Goal: Transaction & Acquisition: Purchase product/service

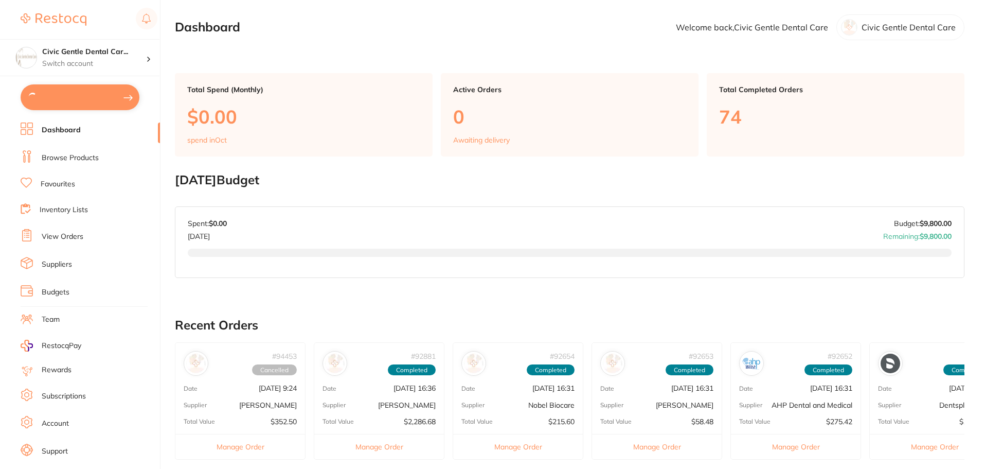
type input "4"
click at [69, 98] on button "$9,540.62 in your order" at bounding box center [80, 96] width 119 height 25
checkbox input "true"
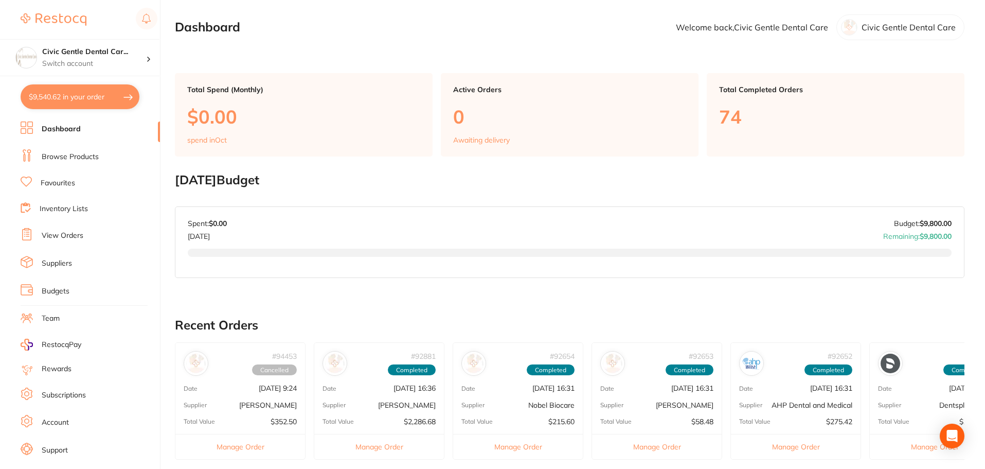
checkbox input "true"
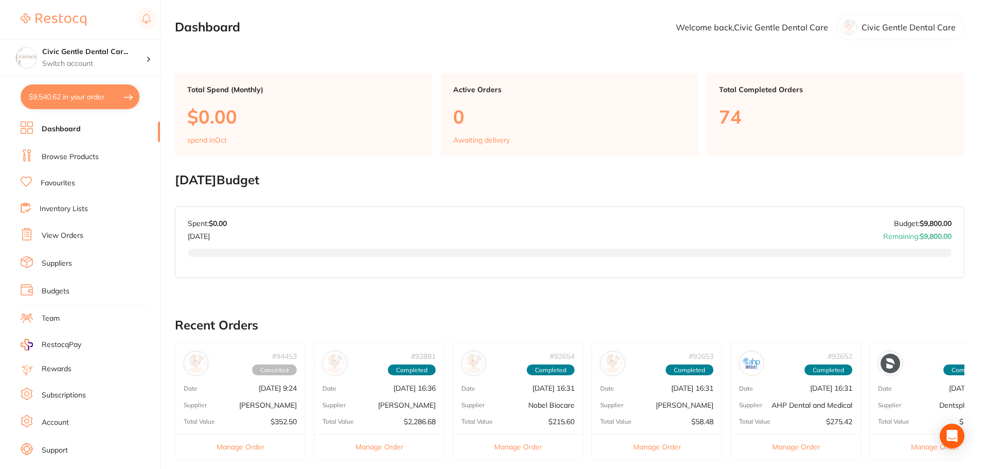
checkbox input "true"
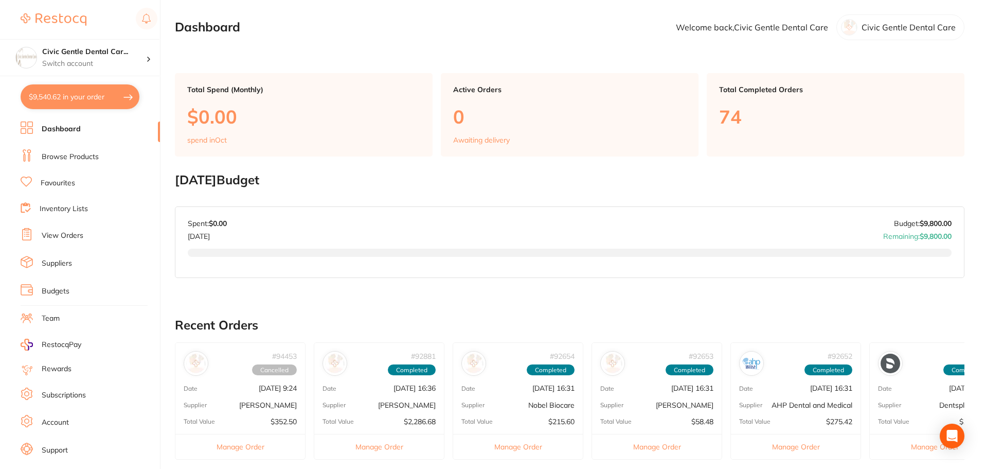
checkbox input "true"
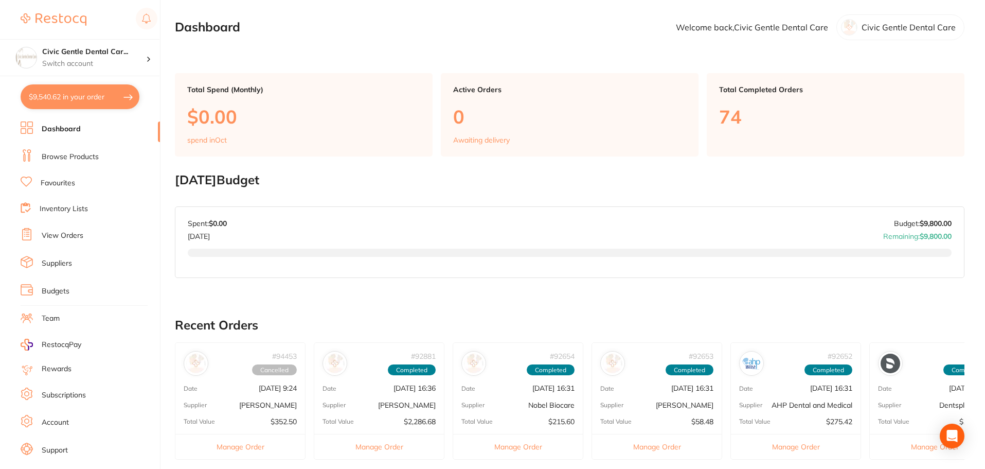
checkbox input "true"
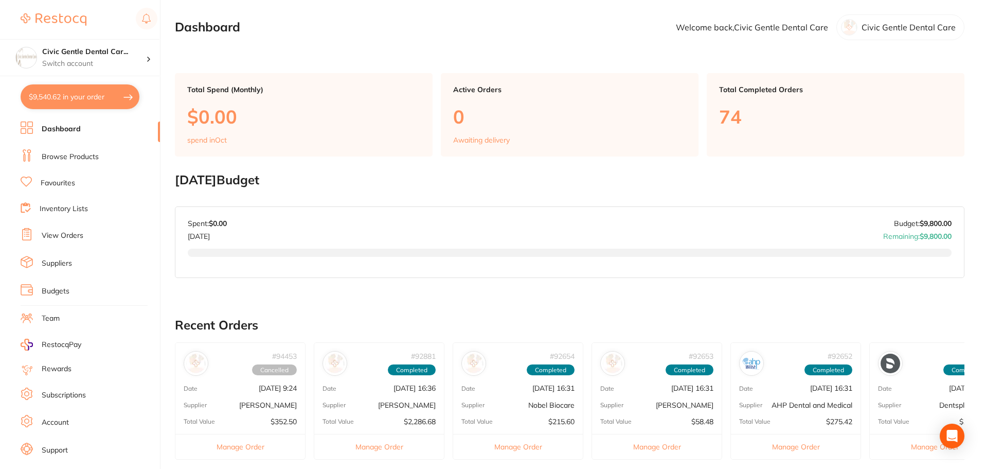
checkbox input "true"
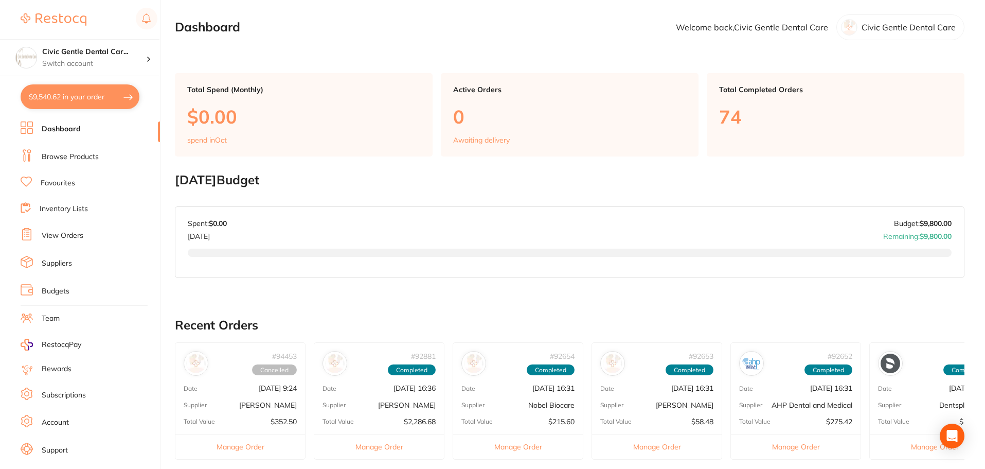
checkbox input "true"
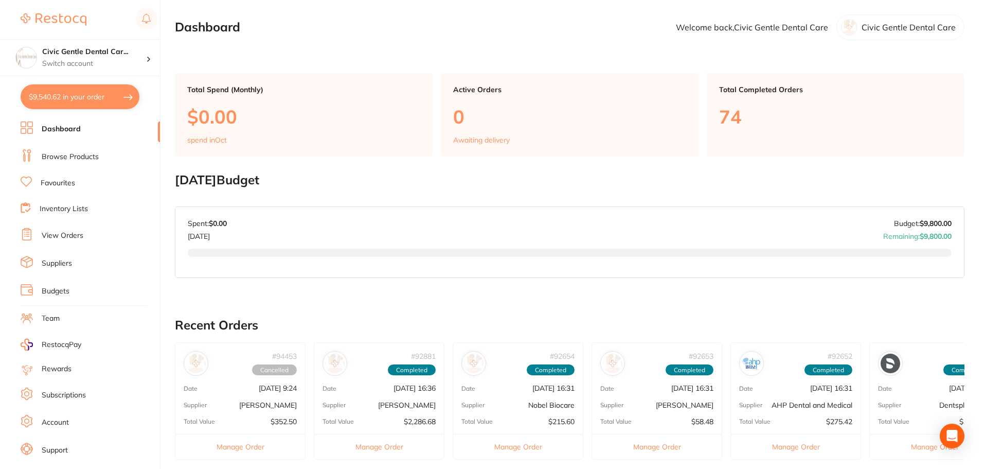
checkbox input "true"
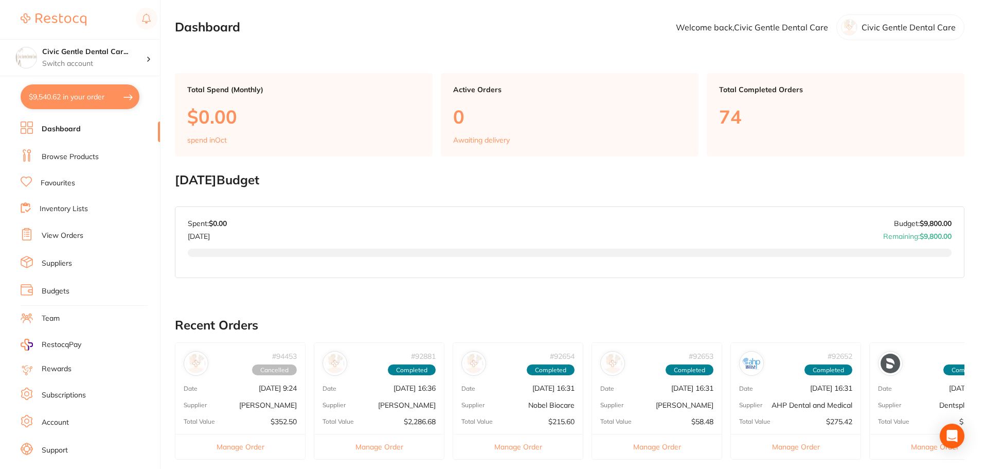
checkbox input "true"
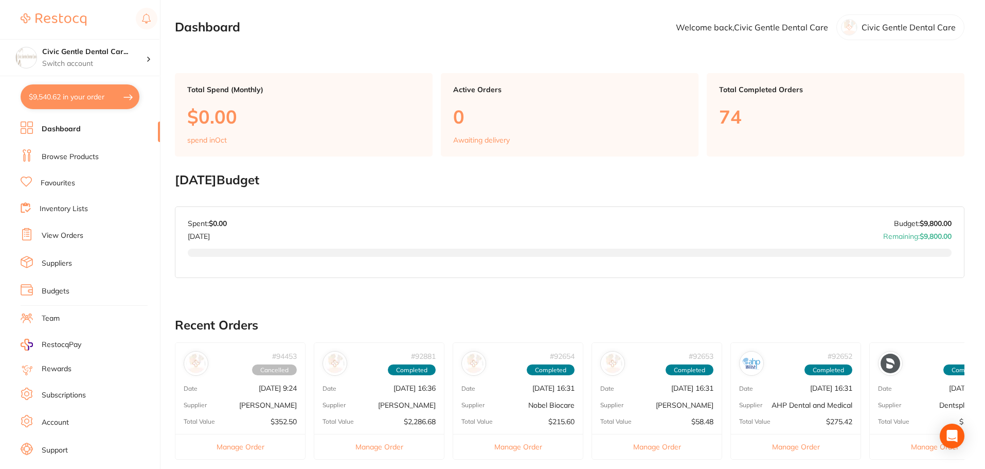
checkbox input "true"
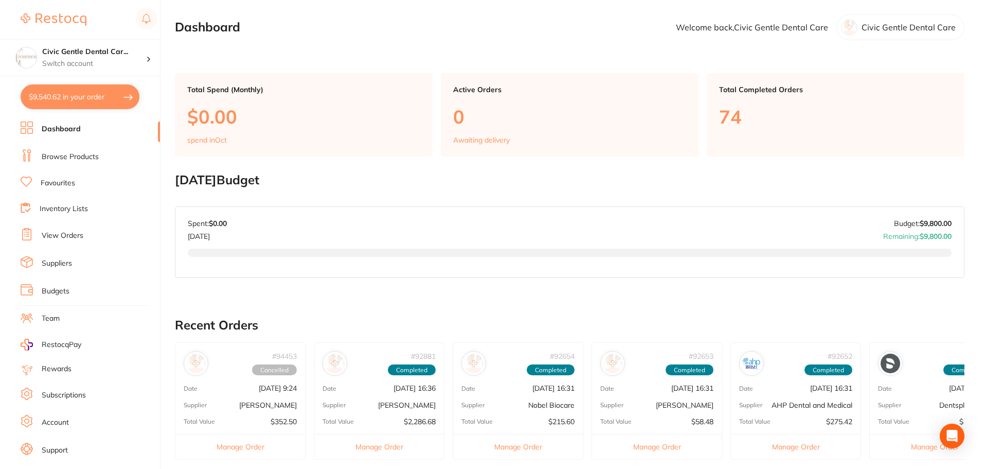
checkbox input "true"
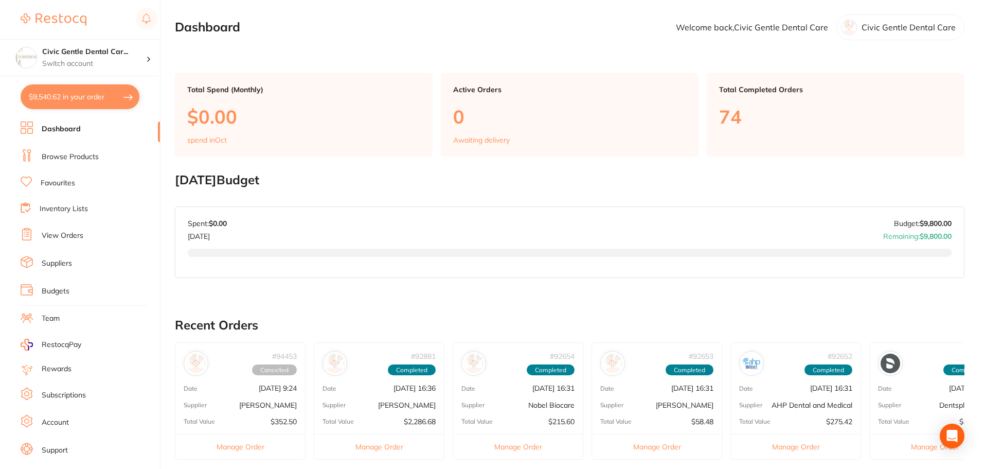
checkbox input "true"
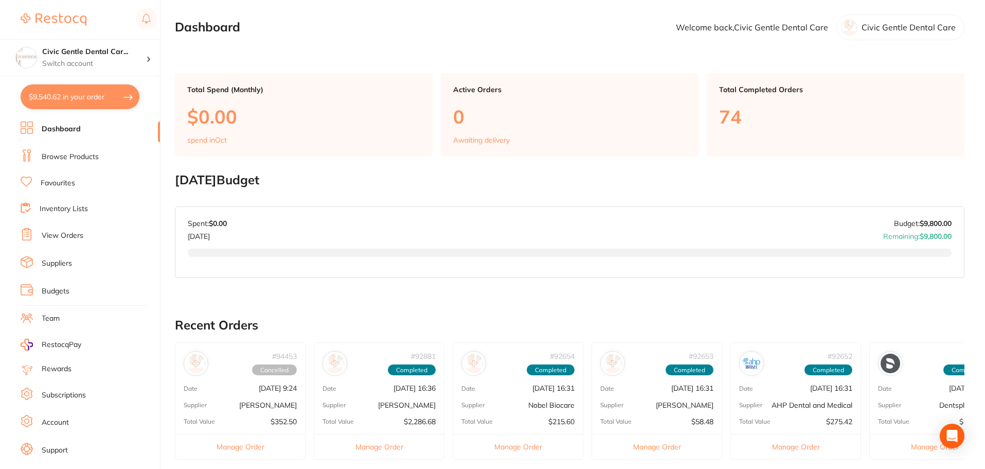
checkbox input "true"
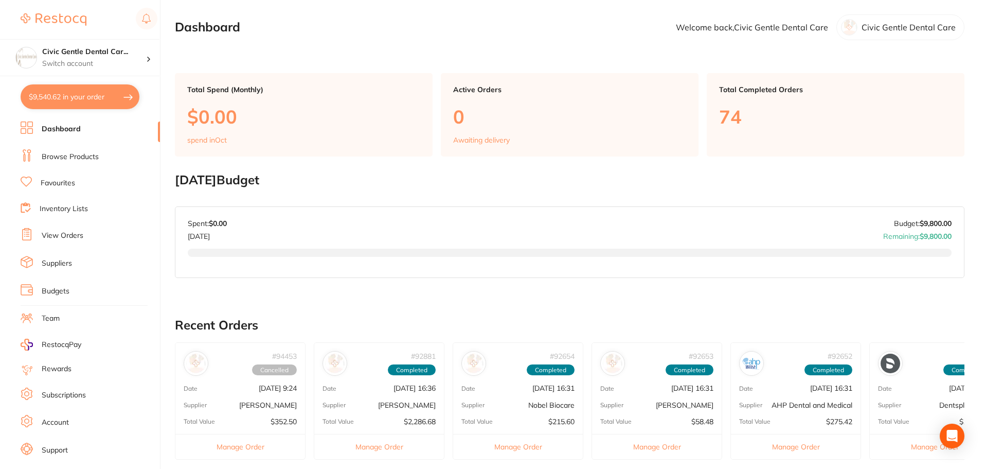
checkbox input "true"
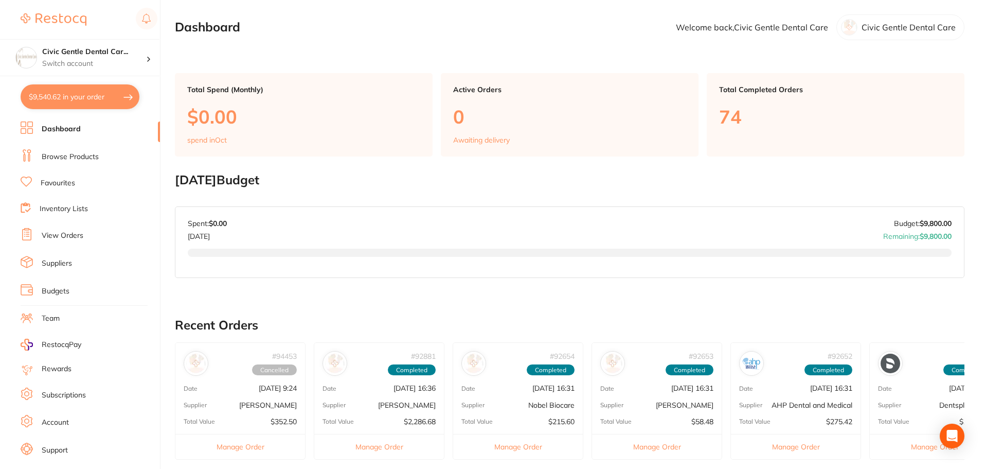
checkbox input "true"
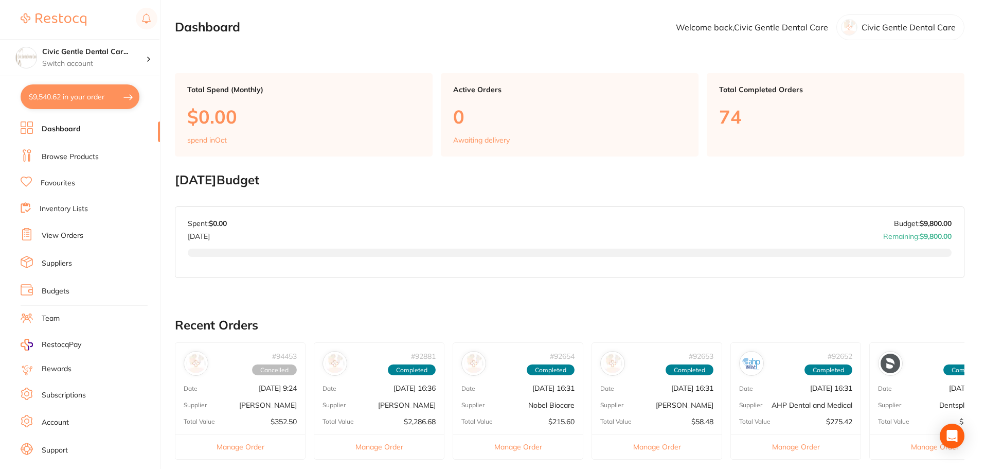
checkbox input "true"
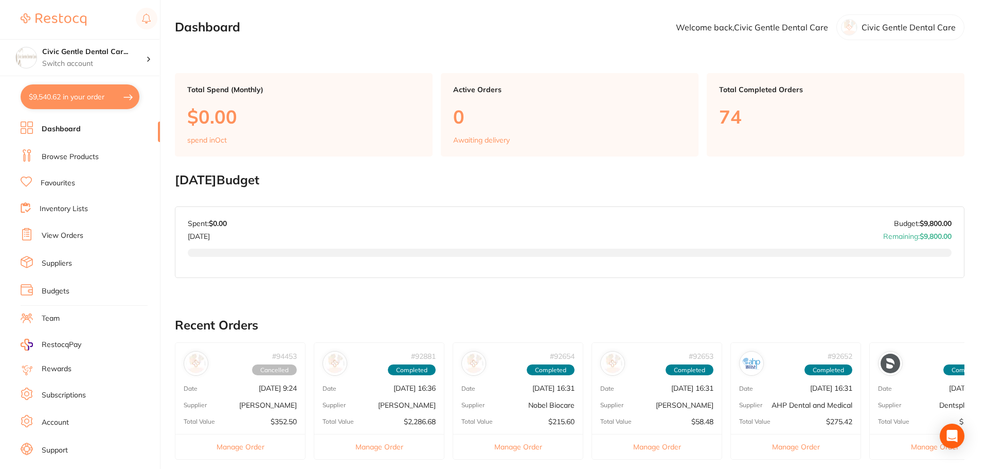
checkbox input "true"
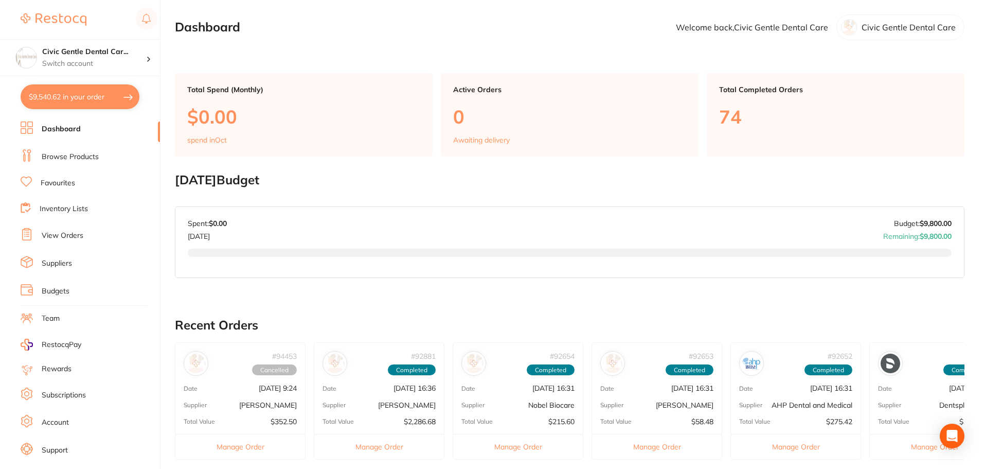
checkbox input "true"
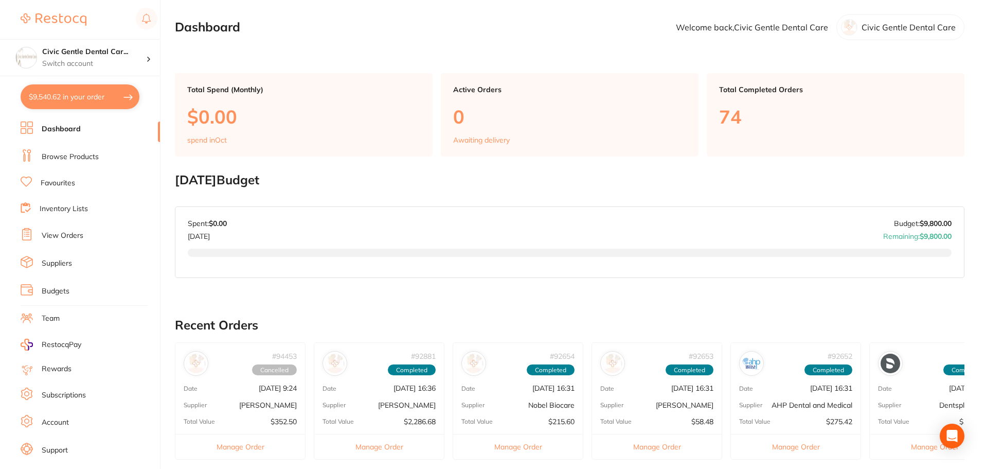
checkbox input "true"
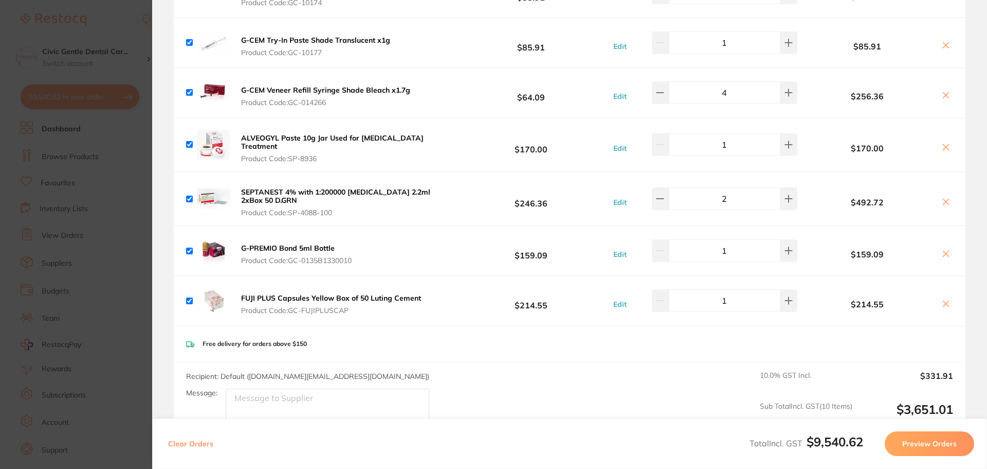
scroll to position [360, 0]
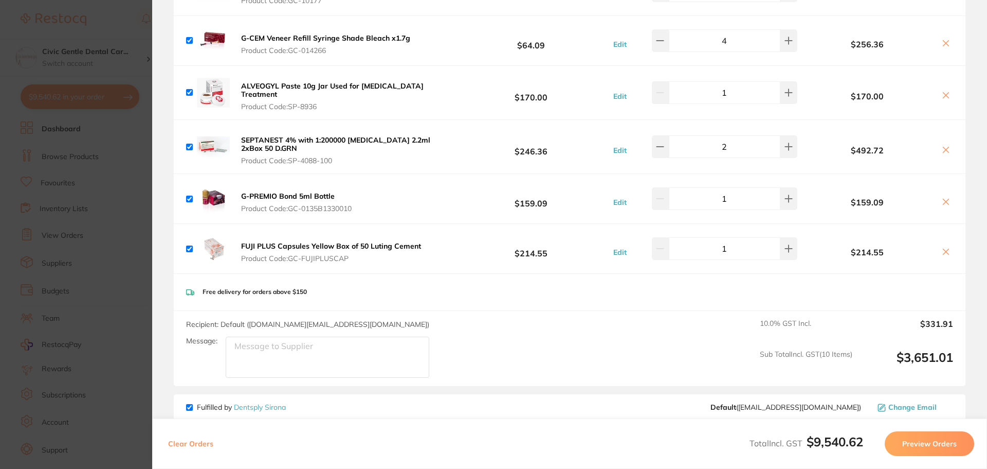
click at [931, 445] on button "Preview Orders" at bounding box center [929, 443] width 89 height 25
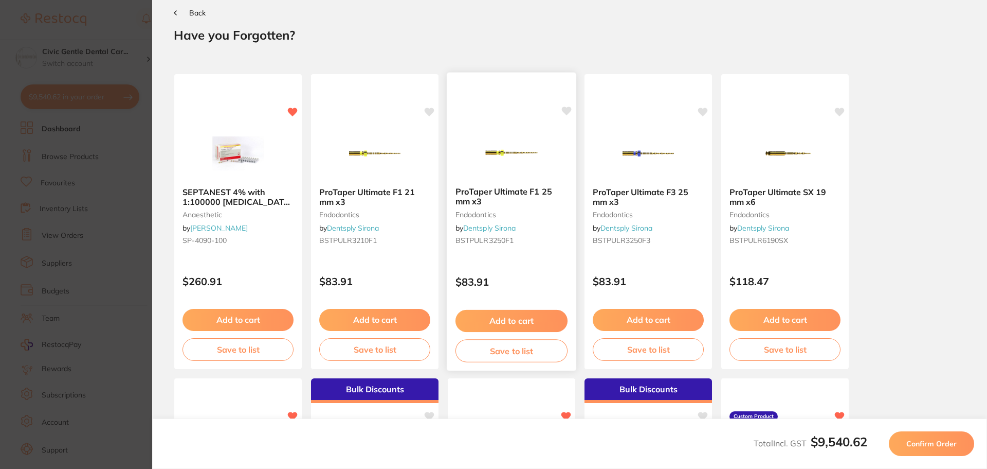
scroll to position [0, 0]
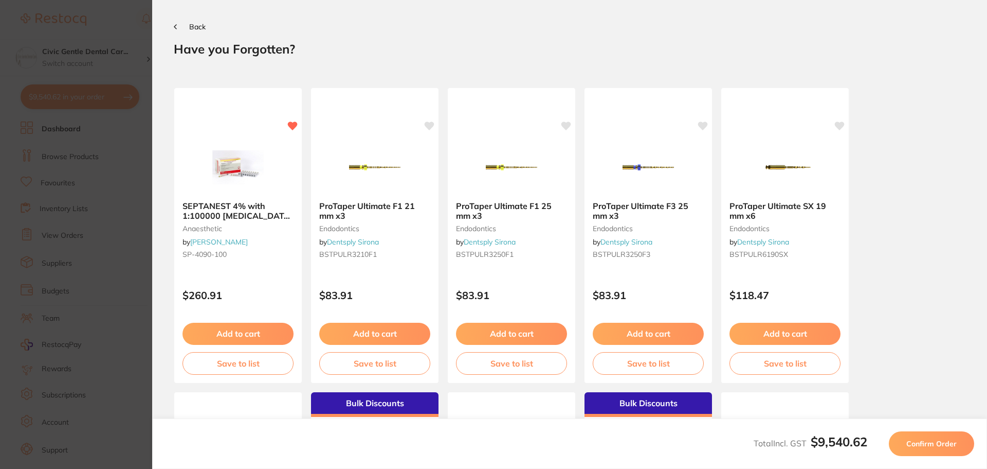
click at [932, 442] on span "Confirm Order" at bounding box center [932, 443] width 50 height 9
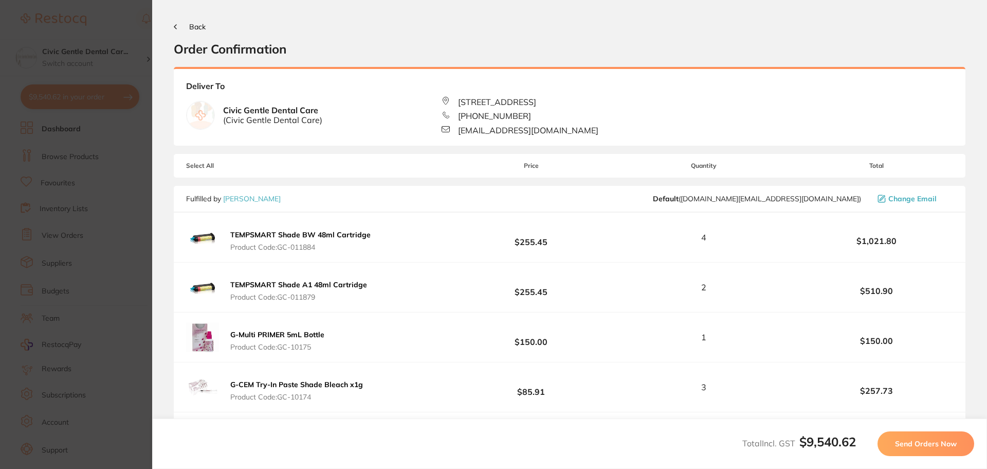
click at [924, 448] on button "Send Orders Now" at bounding box center [926, 443] width 97 height 25
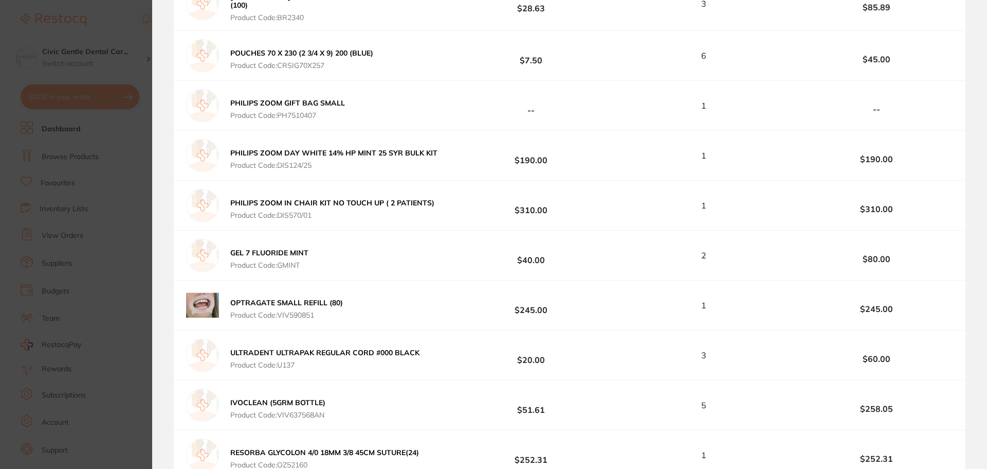
scroll to position [5156, 0]
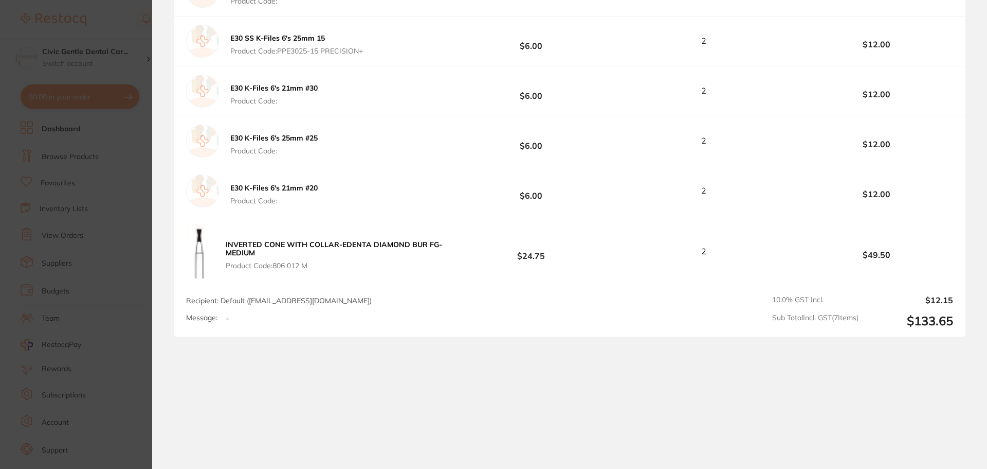
drag, startPoint x: 426, startPoint y: 178, endPoint x: 448, endPoint y: 439, distance: 261.7
drag, startPoint x: 420, startPoint y: 425, endPoint x: 402, endPoint y: 178, distance: 247.5
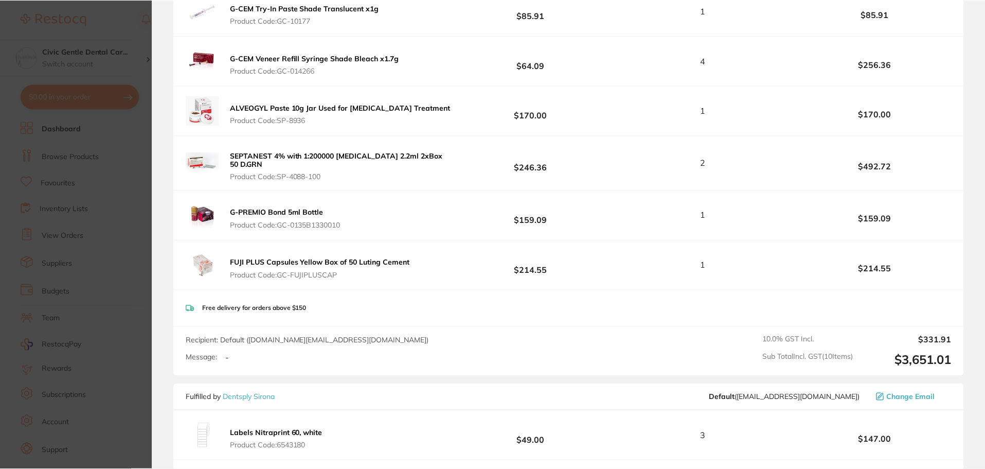
scroll to position [0, 0]
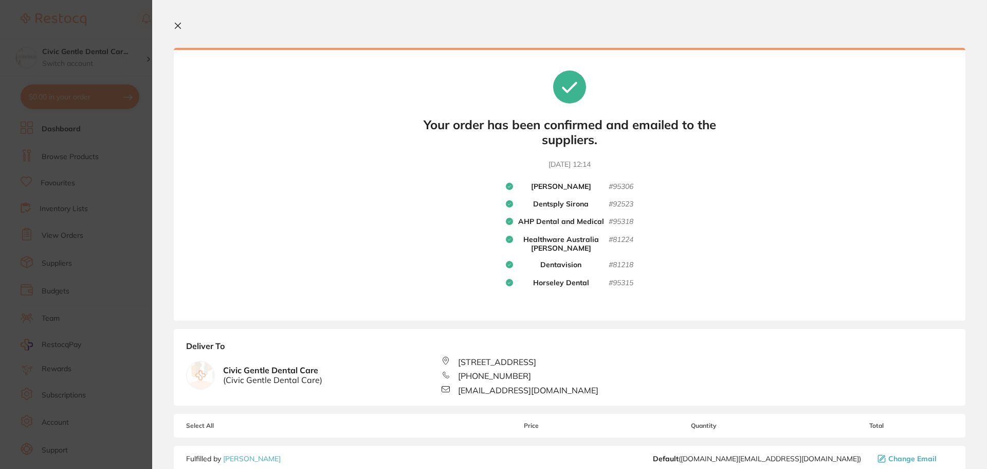
drag, startPoint x: 445, startPoint y: 345, endPoint x: 460, endPoint y: 51, distance: 294.0
click at [176, 31] on button at bounding box center [180, 27] width 12 height 10
